Goal: Communication & Community: Answer question/provide support

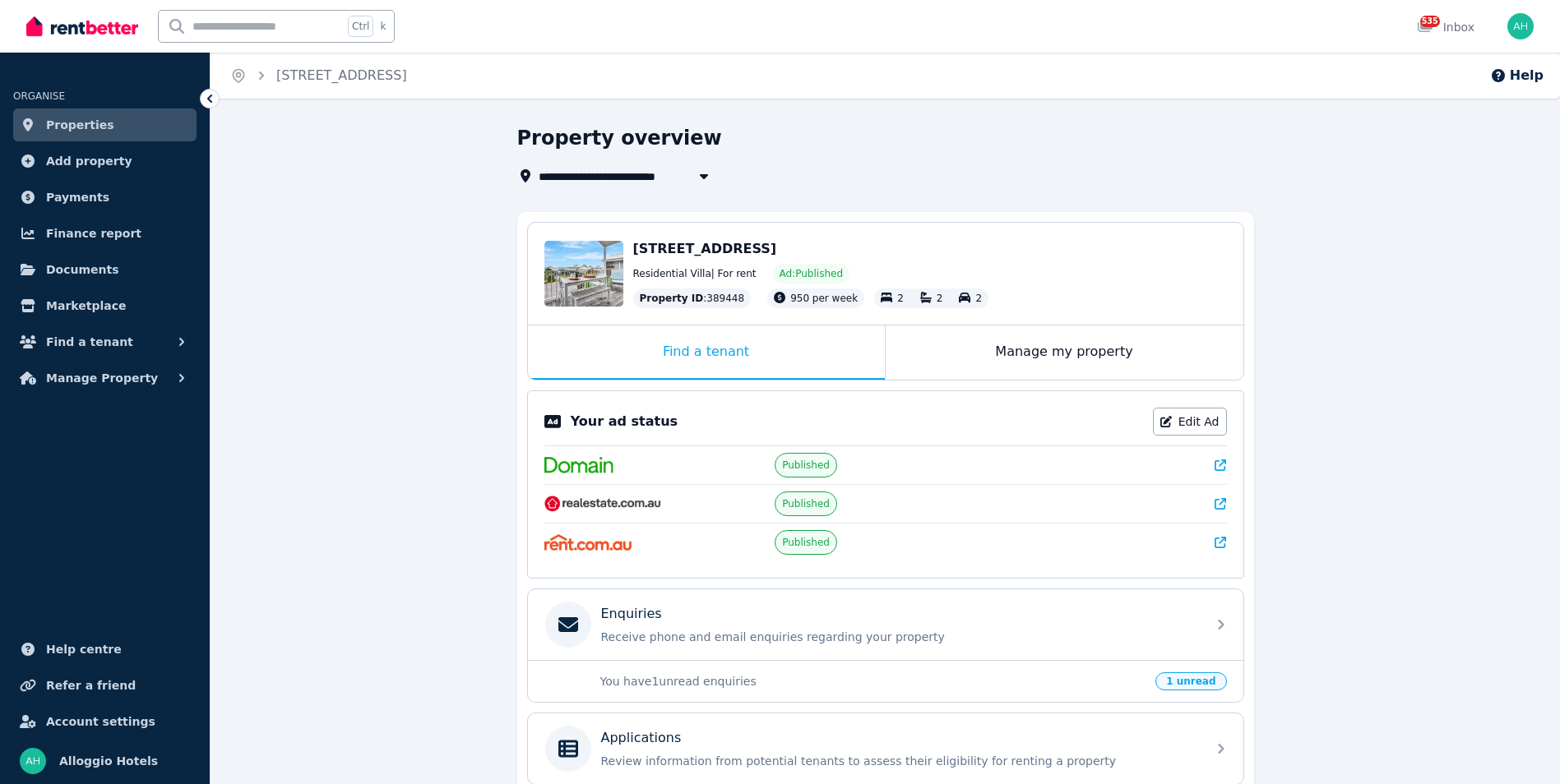
scroll to position [164, 0]
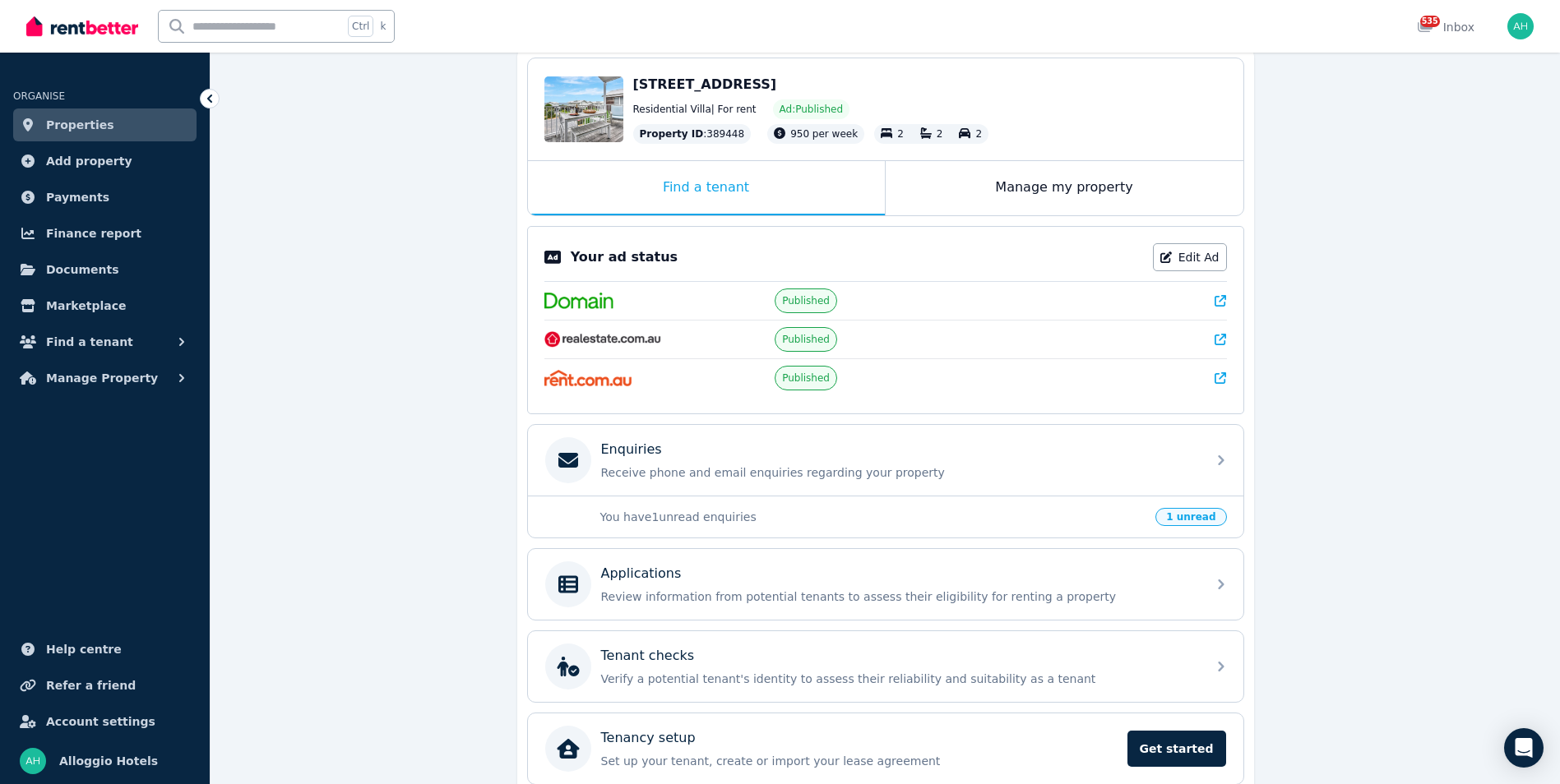
click at [1189, 515] on span "1 unread" at bounding box center [1191, 517] width 71 height 18
click at [1114, 473] on p "Receive phone and email enquiries regarding your property" at bounding box center [899, 473] width 595 height 16
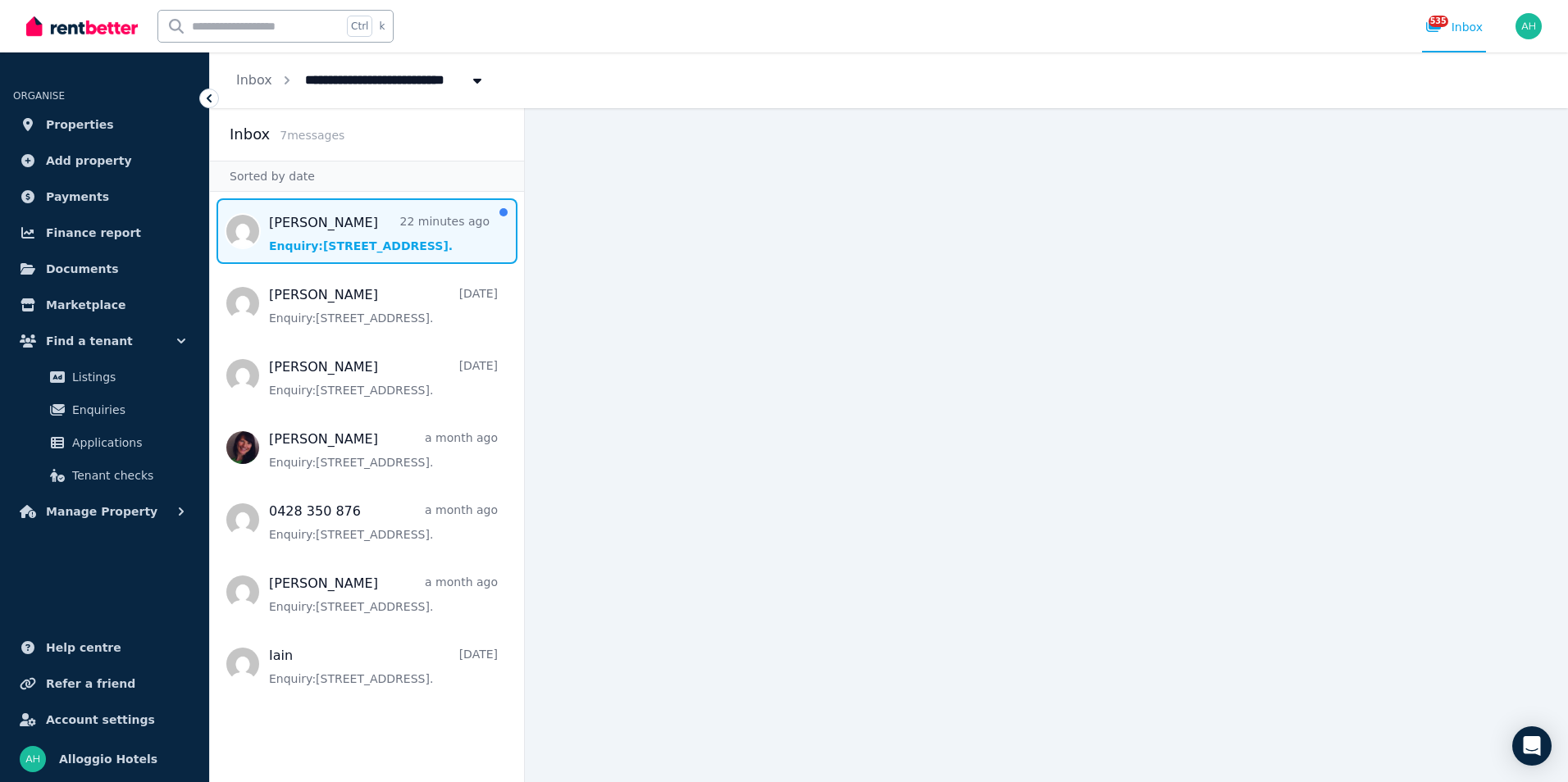
drag, startPoint x: 385, startPoint y: 240, endPoint x: 396, endPoint y: 241, distance: 11.0
click at [386, 239] on span "Message list" at bounding box center [367, 231] width 314 height 66
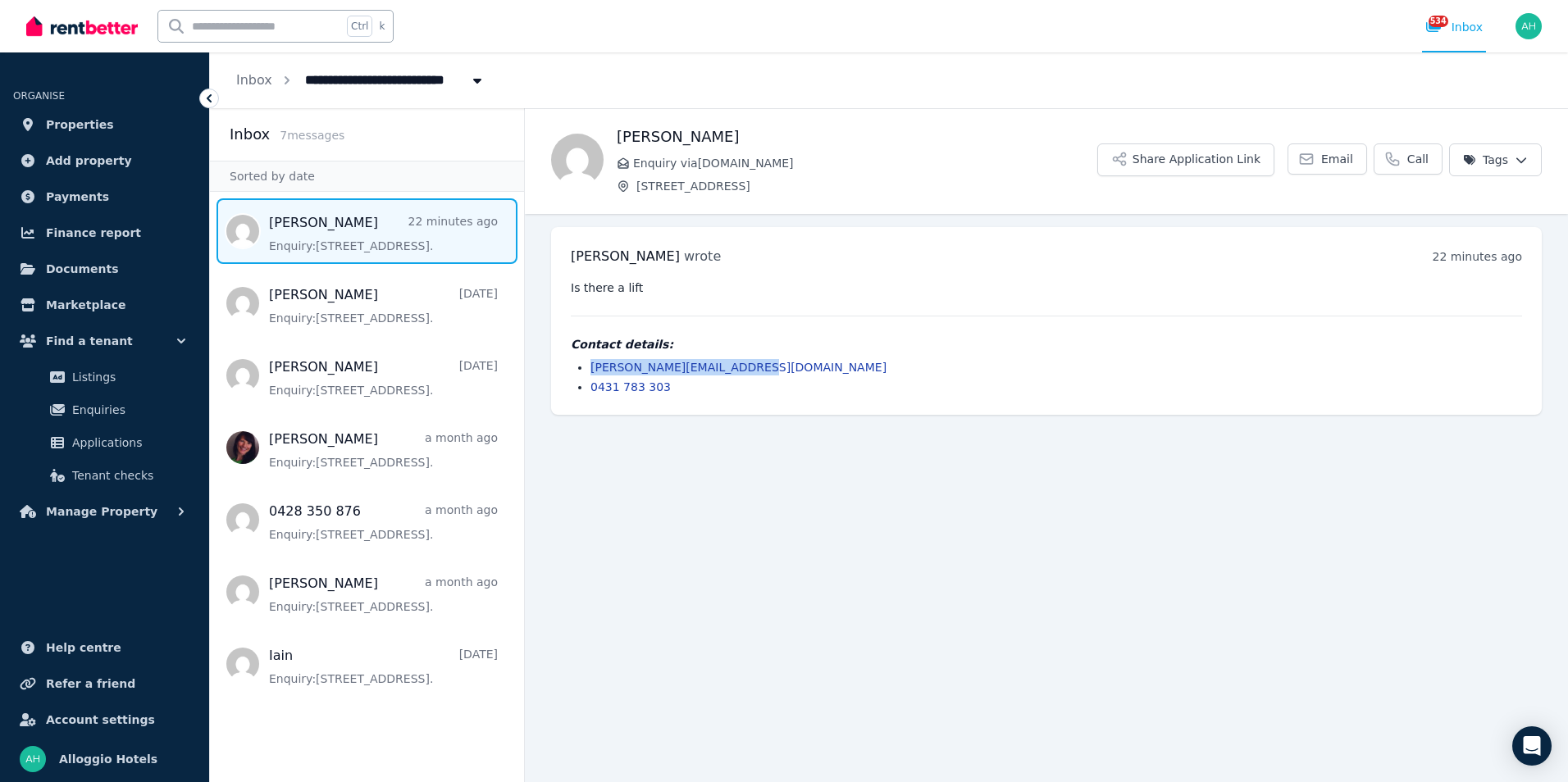
drag, startPoint x: 731, startPoint y: 361, endPoint x: 592, endPoint y: 373, distance: 139.5
click at [592, 373] on li "[PERSON_NAME][EMAIL_ADDRESS][DOMAIN_NAME]" at bounding box center [1056, 367] width 932 height 16
copy link "[PERSON_NAME][EMAIL_ADDRESS][DOMAIN_NAME]"
